Goal: Task Accomplishment & Management: Complete application form

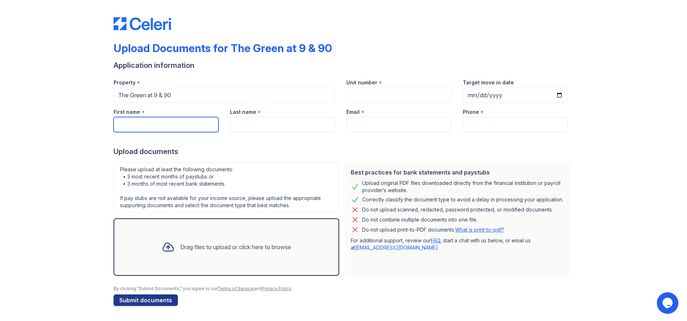
click at [202, 126] on input "First name" at bounding box center [166, 124] width 105 height 15
type input "Anadajah"
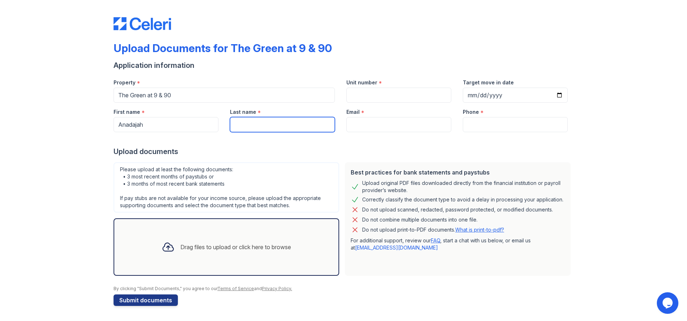
type input "u"
type input "Quintana"
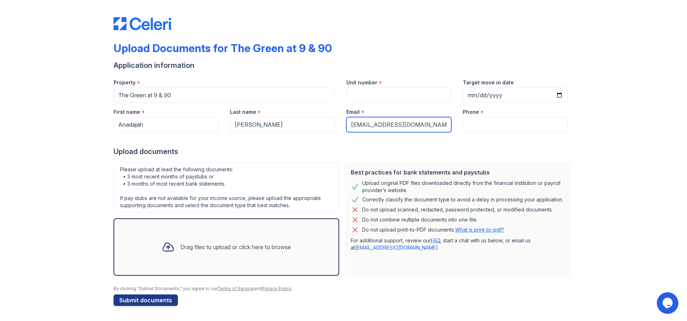
type input "anadajahq9600@gmail.com"
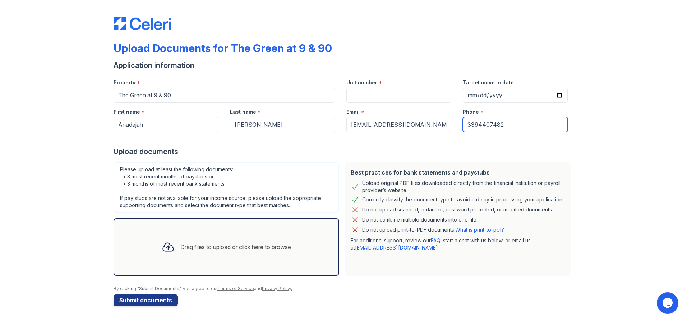
type input "3394407482"
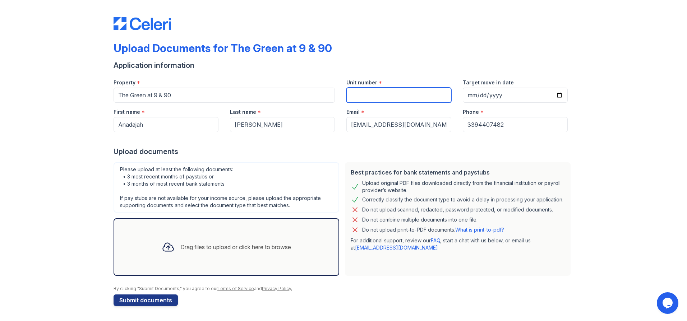
click at [365, 96] on input "Unit number" at bounding box center [398, 95] width 105 height 15
type input "a149"
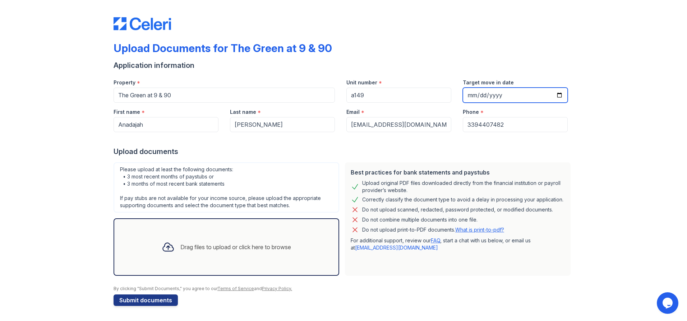
click at [473, 100] on input "Target move in date" at bounding box center [515, 95] width 105 height 15
type input "2025-12-09"
click at [603, 128] on div "Upload Documents for The Green at 9 & 90 Application information Property * The…" at bounding box center [343, 160] width 664 height 320
click at [274, 228] on div "Drag files to upload or click here to browse" at bounding box center [227, 246] width 226 height 57
click at [221, 248] on div "Drag files to upload or click here to browse" at bounding box center [235, 247] width 111 height 9
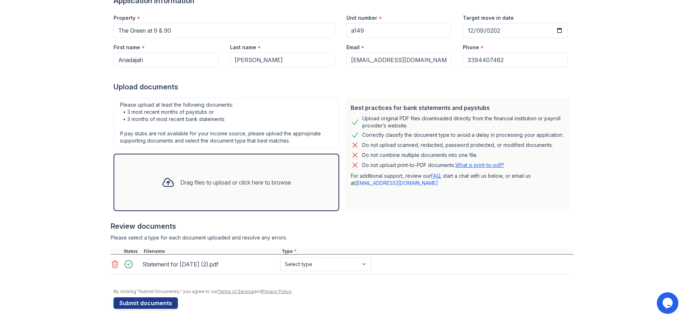
scroll to position [67, 0]
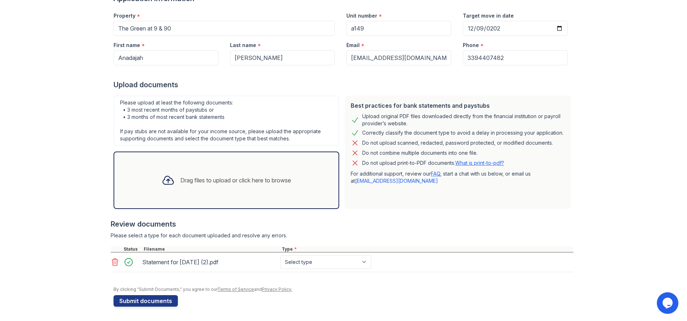
click at [251, 189] on div "Drag files to upload or click here to browse" at bounding box center [226, 180] width 141 height 24
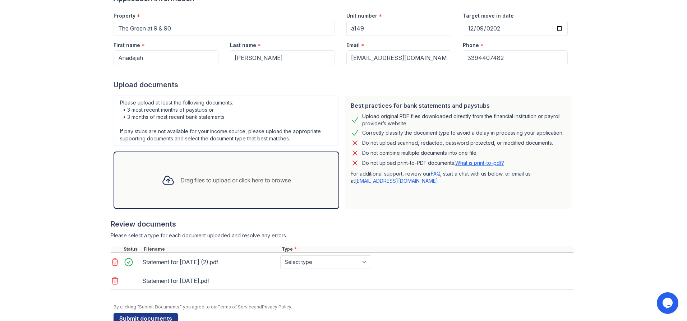
scroll to position [84, 0]
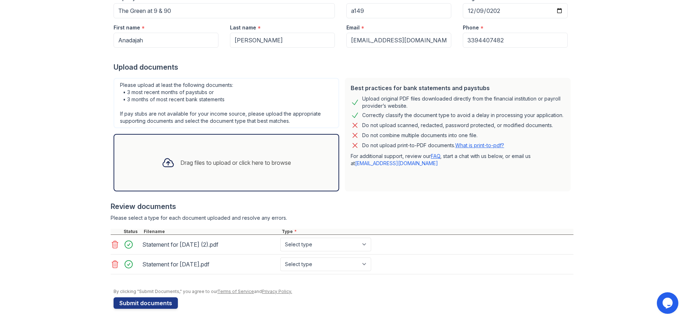
click at [228, 152] on div "Drag files to upload or click here to browse" at bounding box center [226, 163] width 141 height 24
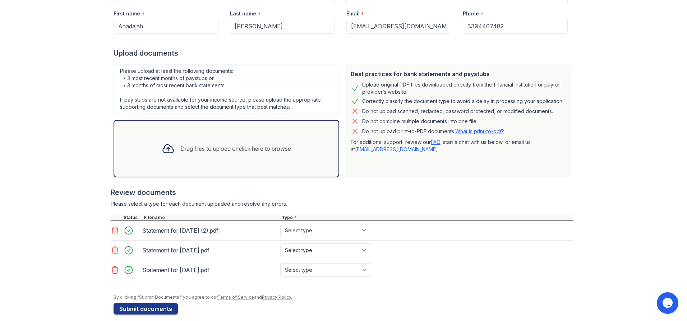
scroll to position [106, 0]
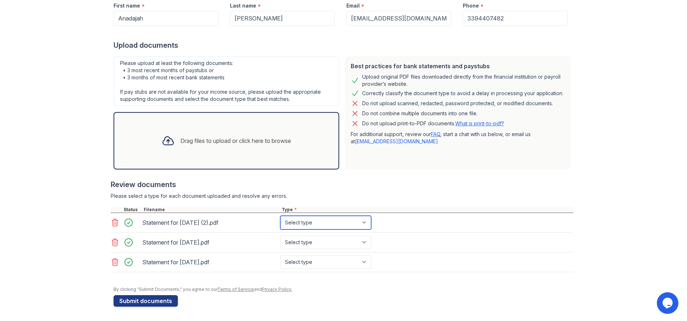
click at [340, 224] on select "Select type Paystub Bank Statement Offer Letter Tax Documents Benefit Award Let…" at bounding box center [325, 223] width 91 height 14
select select "paystub"
click at [280, 216] on select "Select type Paystub Bank Statement Offer Letter Tax Documents Benefit Award Let…" at bounding box center [325, 223] width 91 height 14
click at [334, 246] on select "Select type Paystub Bank Statement Offer Letter Tax Documents Benefit Award Let…" at bounding box center [325, 243] width 91 height 14
select select "paystub"
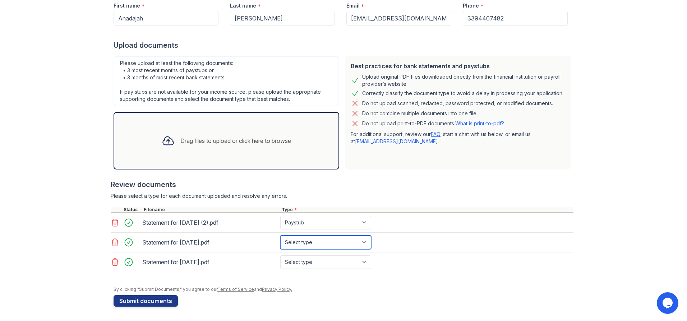
click at [280, 236] on select "Select type Paystub Bank Statement Offer Letter Tax Documents Benefit Award Let…" at bounding box center [325, 243] width 91 height 14
click at [296, 259] on select "Select type Paystub Bank Statement Offer Letter Tax Documents Benefit Award Let…" at bounding box center [325, 262] width 91 height 14
select select "paystub"
click at [280, 255] on select "Select type Paystub Bank Statement Offer Letter Tax Documents Benefit Award Let…" at bounding box center [325, 262] width 91 height 14
click at [154, 299] on button "Submit documents" at bounding box center [146, 300] width 64 height 11
